Goal: Task Accomplishment & Management: Manage account settings

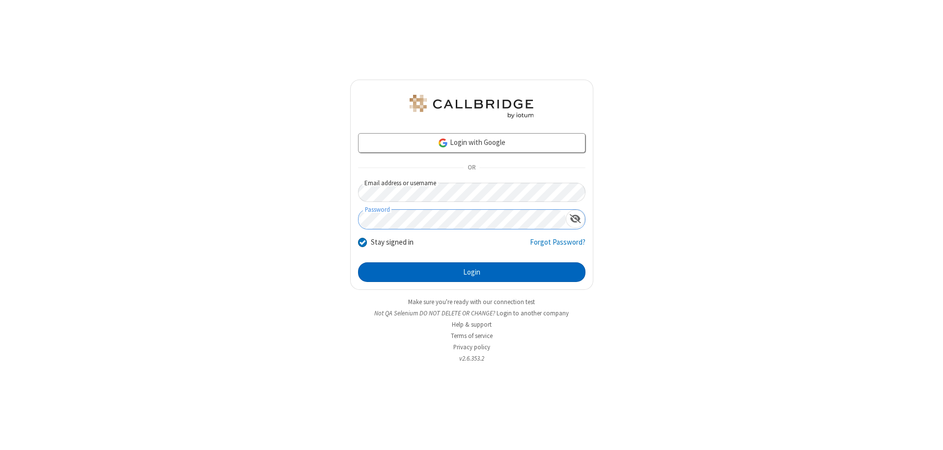
click at [472, 272] on button "Login" at bounding box center [471, 272] width 227 height 20
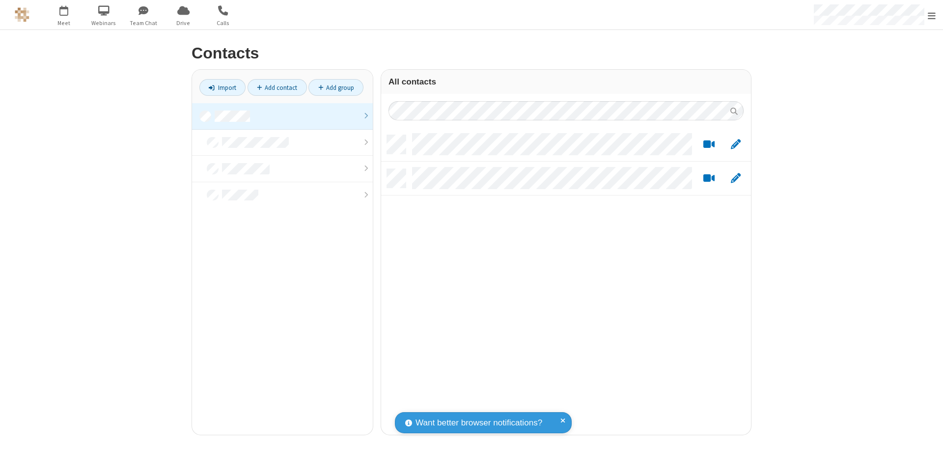
click at [283, 116] on link at bounding box center [282, 116] width 181 height 27
click at [277, 87] on link "Add contact" at bounding box center [277, 87] width 59 height 17
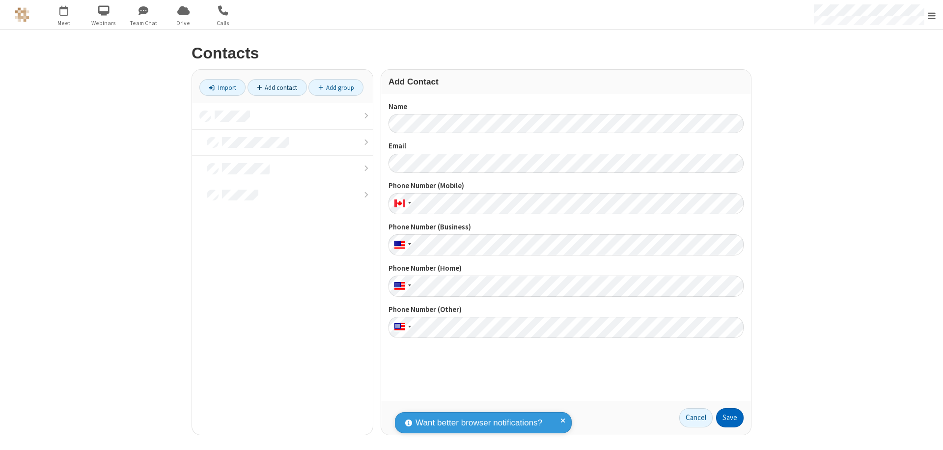
click at [730, 418] on button "Save" at bounding box center [730, 418] width 28 height 20
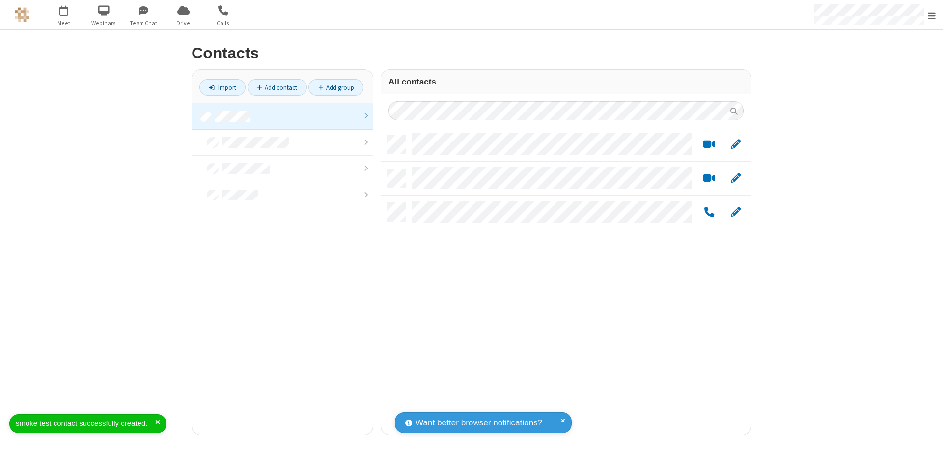
scroll to position [300, 363]
